Goal: Transaction & Acquisition: Purchase product/service

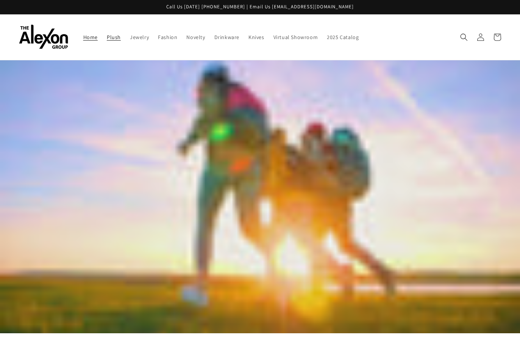
click at [114, 36] on span "Plush" at bounding box center [114, 37] width 14 height 7
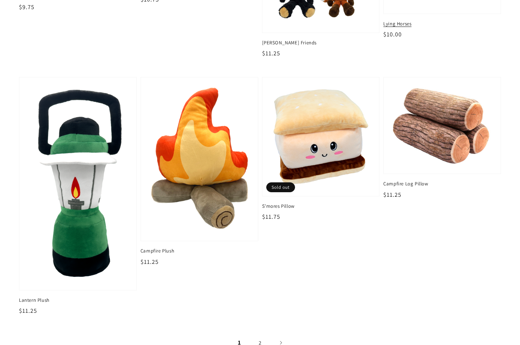
scroll to position [1061, 0]
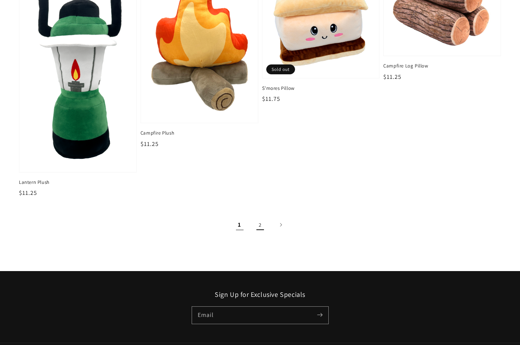
click at [255, 223] on link "2" at bounding box center [260, 224] width 17 height 17
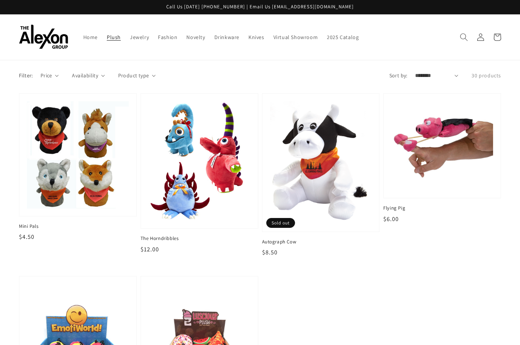
click at [462, 38] on icon "Search" at bounding box center [464, 37] width 8 height 8
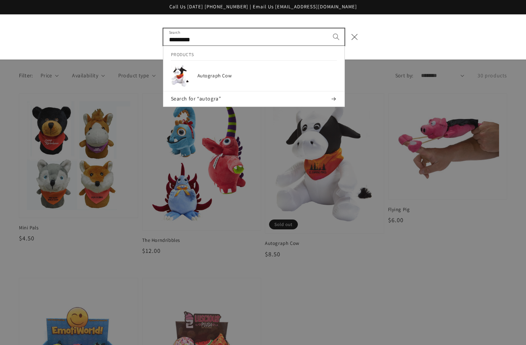
type input "*********"
click at [328, 28] on button "Search" at bounding box center [336, 36] width 17 height 17
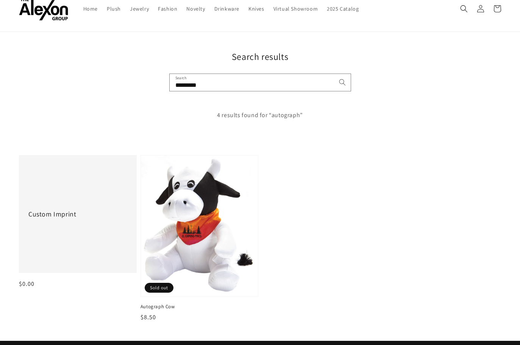
scroll to position [76, 0]
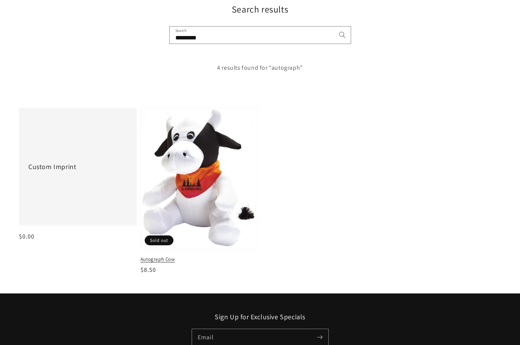
click at [214, 161] on img at bounding box center [199, 178] width 120 height 145
